Goal: Navigation & Orientation: Find specific page/section

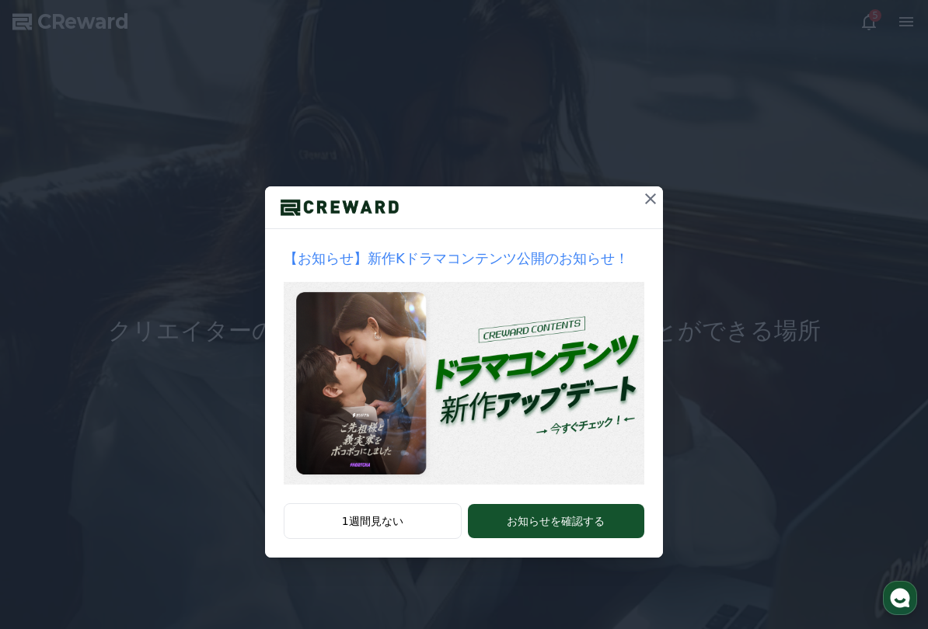
click at [632, 207] on div at bounding box center [464, 207] width 398 height 43
click at [643, 197] on icon at bounding box center [650, 199] width 19 height 19
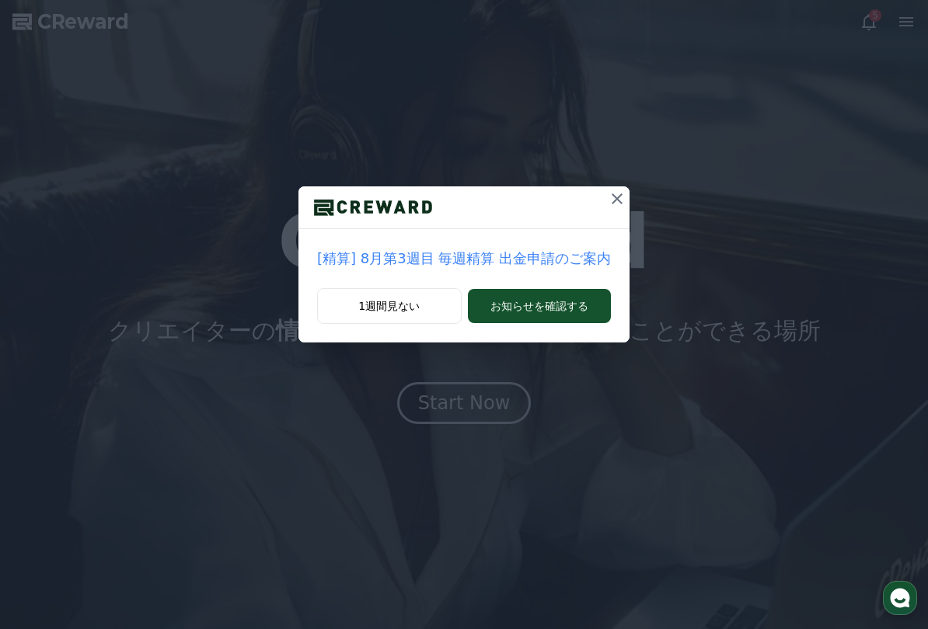
click at [592, 202] on div at bounding box center [463, 207] width 331 height 43
click at [607, 200] on icon at bounding box center [616, 199] width 19 height 19
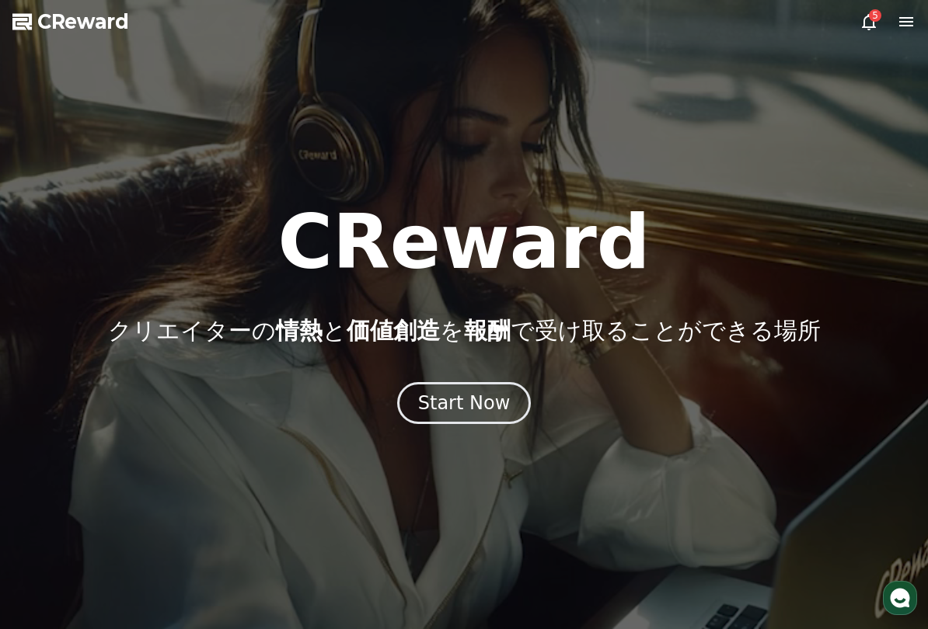
click at [753, 219] on div "CReward クリエイターの 情熱 と 価値創造 を 報酬 で受け取ることができる場所" at bounding box center [464, 275] width 928 height 140
click at [490, 399] on div "Start Now" at bounding box center [464, 403] width 92 height 25
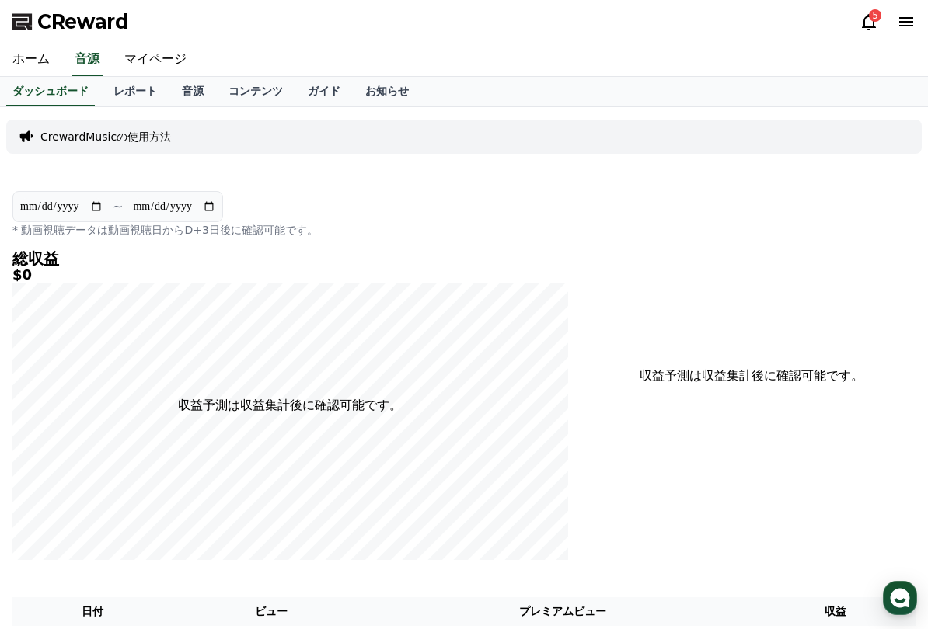
click at [903, 26] on icon at bounding box center [906, 21] width 14 height 9
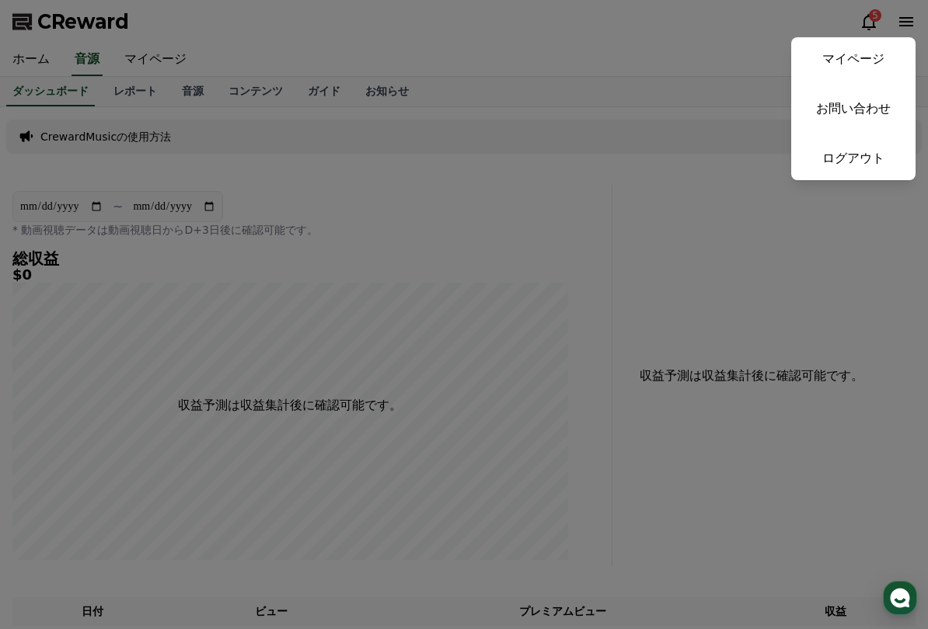
click at [855, 82] on button "マイページ お問い合わせ ログアウト" at bounding box center [853, 108] width 124 height 143
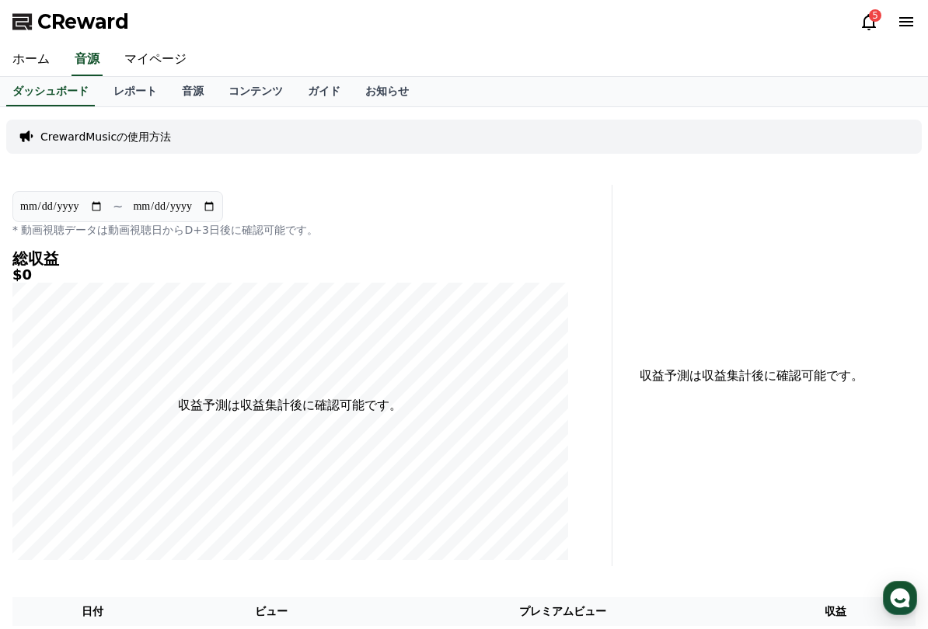
click at [151, 53] on link "マイページ" at bounding box center [155, 60] width 87 height 33
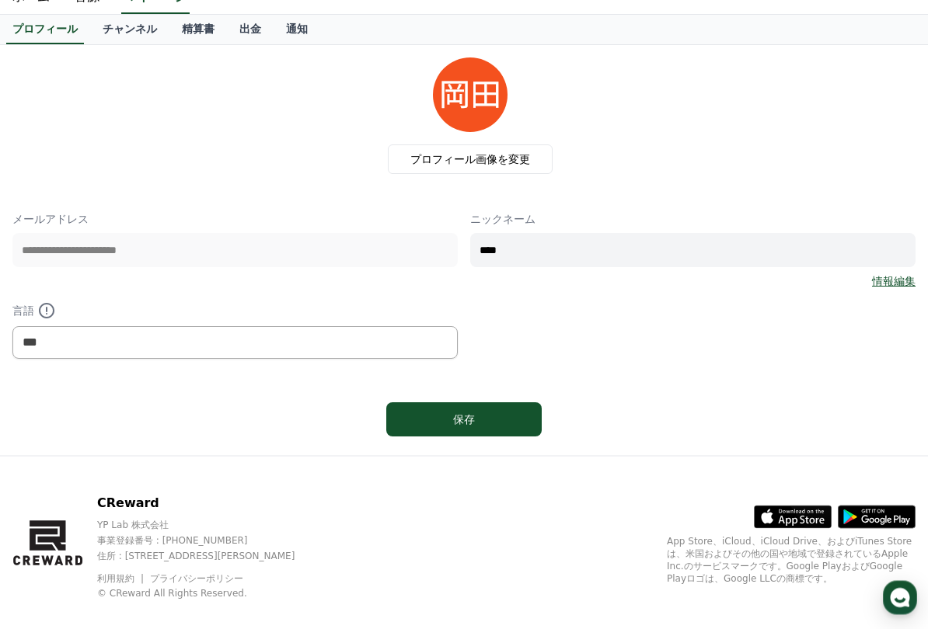
scroll to position [80, 0]
